Goal: Register for event/course

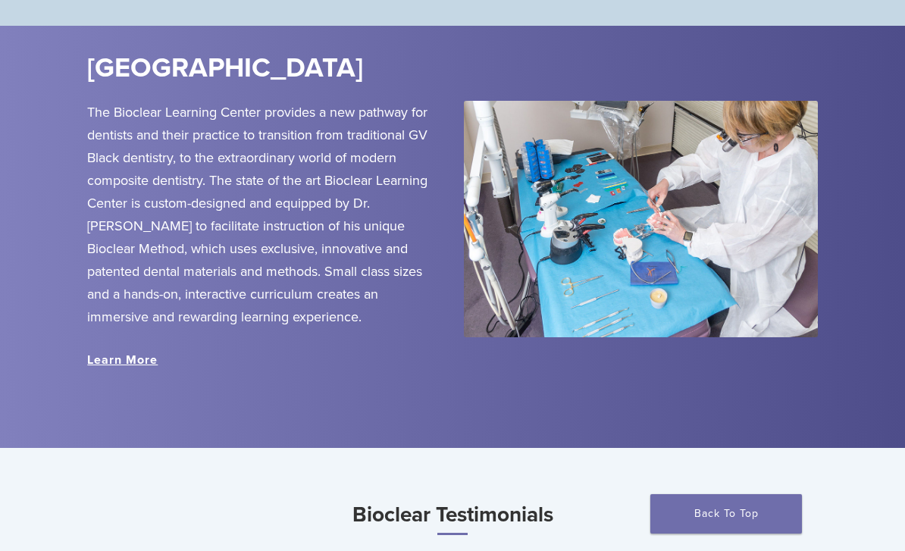
scroll to position [1668, 0]
click at [117, 358] on link "Learn More" at bounding box center [122, 360] width 70 height 15
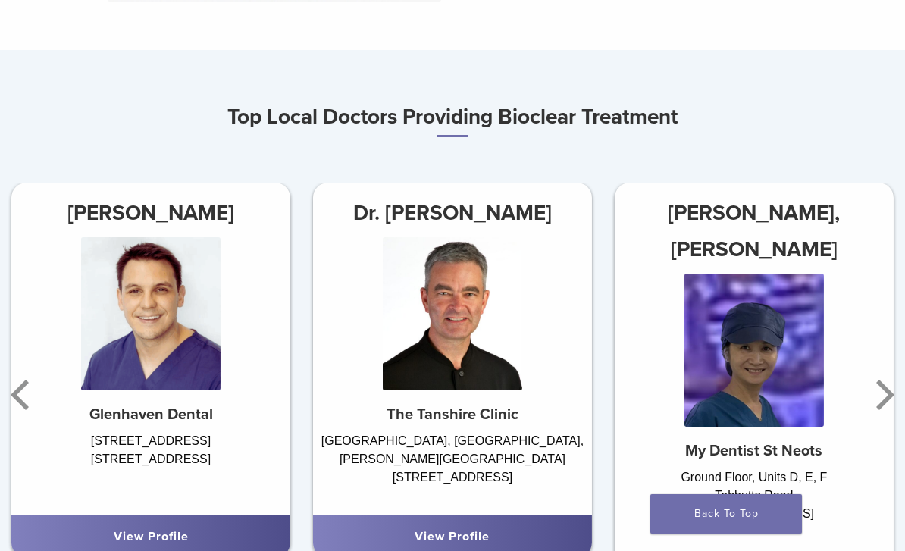
scroll to position [608, 0]
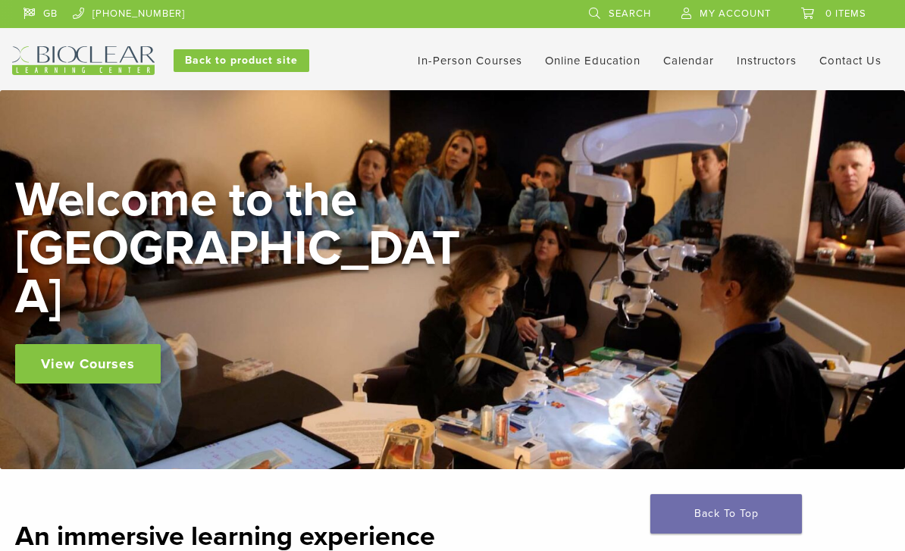
click at [95, 344] on link "View Courses" at bounding box center [87, 363] width 145 height 39
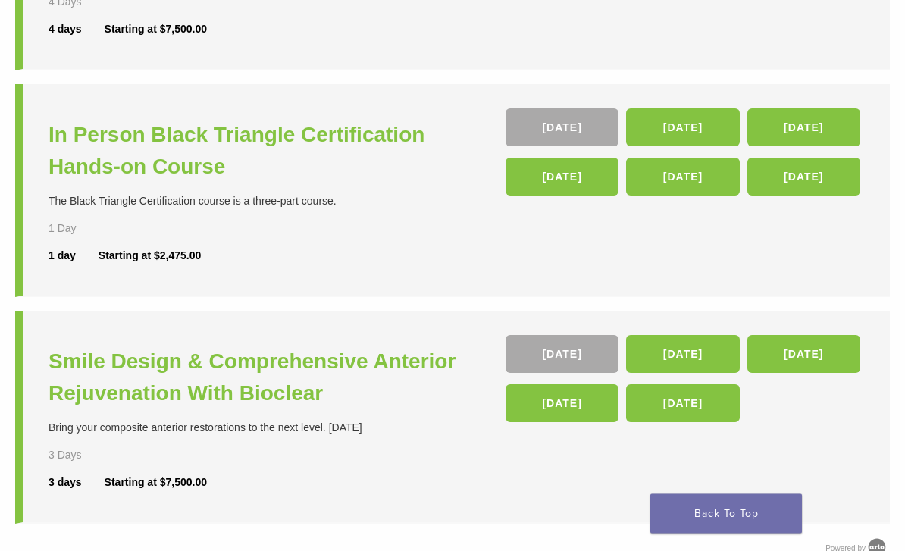
scroll to position [540, 0]
click at [721, 354] on link "[DATE]" at bounding box center [682, 354] width 113 height 38
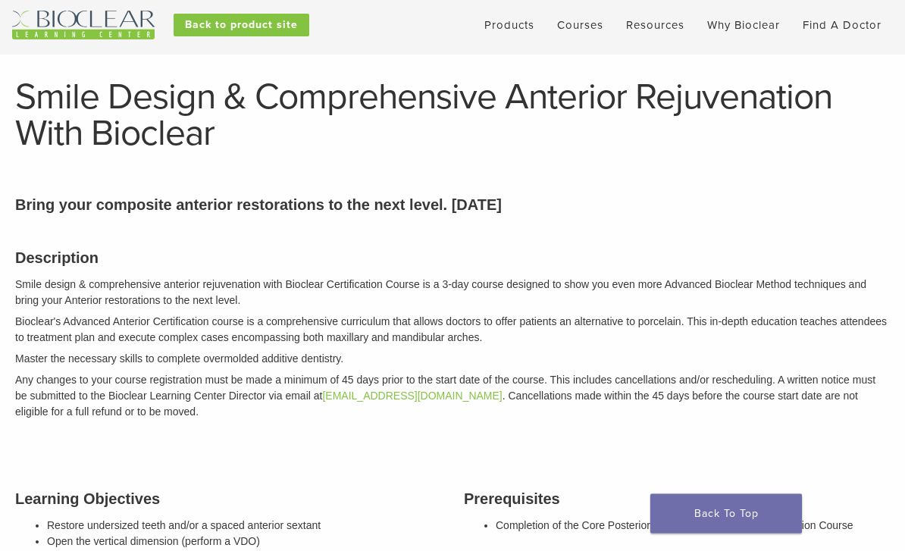
scroll to position [25, 0]
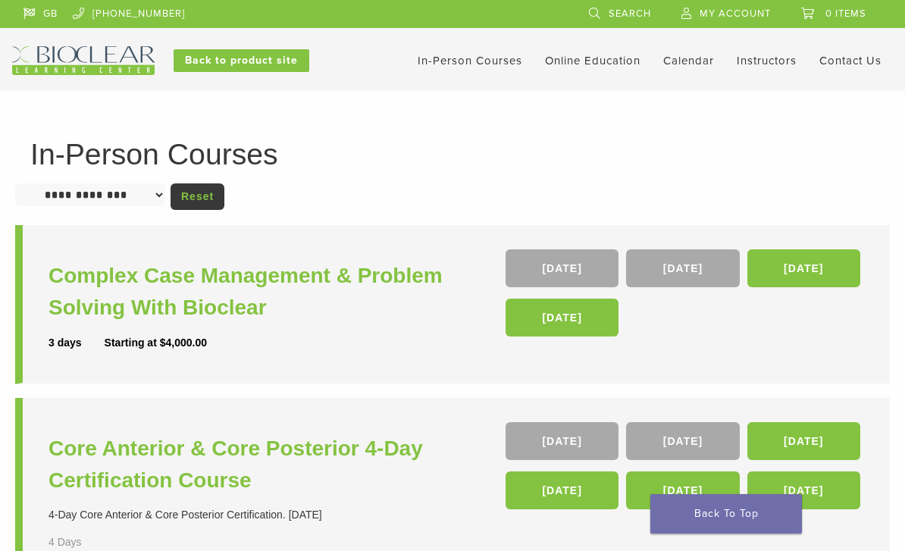
scroll to position [589, 0]
